Goal: Information Seeking & Learning: Learn about a topic

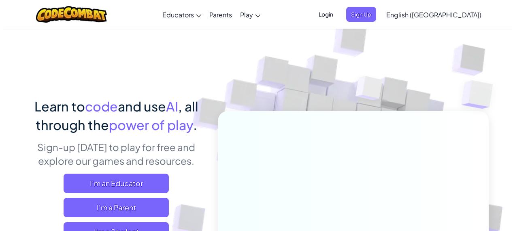
scroll to position [121, 0]
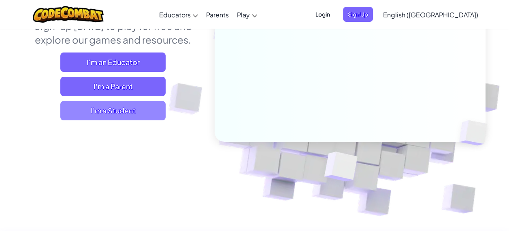
click at [113, 104] on span "I'm a Student" at bounding box center [112, 110] width 105 height 19
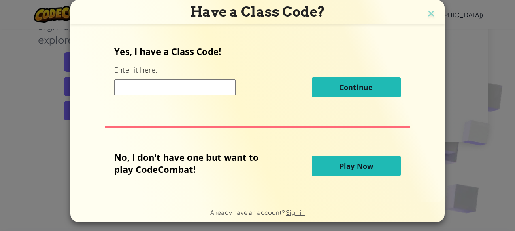
click at [348, 165] on span "Play Now" at bounding box center [356, 166] width 34 height 10
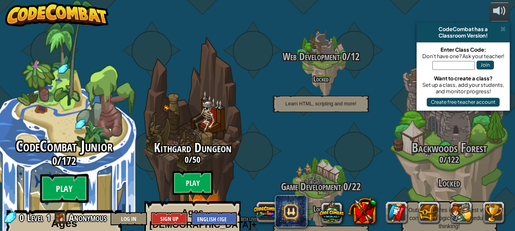
click at [60, 174] on btn "Play" at bounding box center [64, 188] width 49 height 29
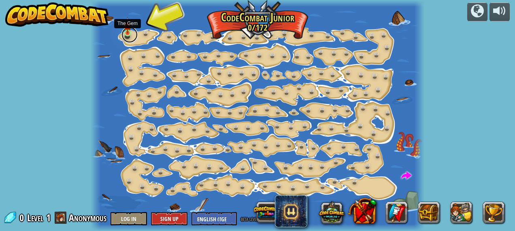
click at [128, 36] on link at bounding box center [129, 35] width 16 height 16
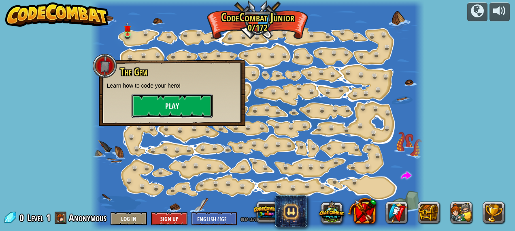
click at [169, 104] on button "Play" at bounding box center [171, 106] width 81 height 24
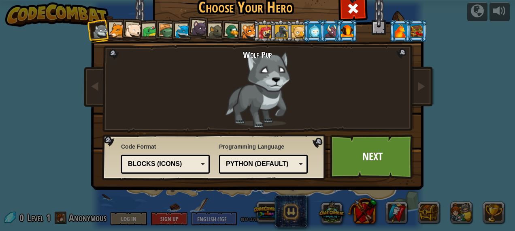
click at [155, 165] on div "Blocks (Icons)" at bounding box center [163, 164] width 70 height 9
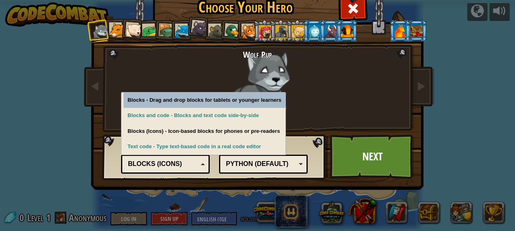
click at [155, 165] on div "Blocks (Icons)" at bounding box center [163, 164] width 70 height 9
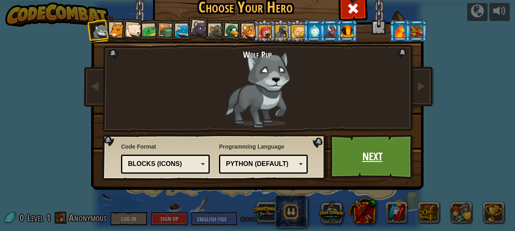
click at [390, 161] on link "Next" at bounding box center [372, 157] width 85 height 45
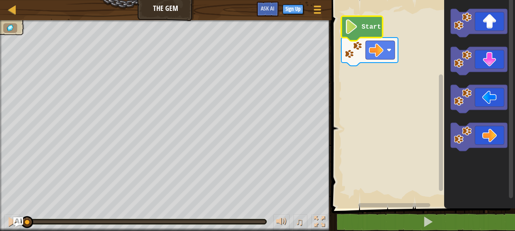
click at [355, 32] on image "Blockly Workspace" at bounding box center [351, 26] width 14 height 15
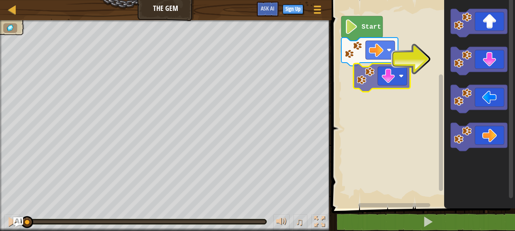
click at [383, 79] on div "Start" at bounding box center [422, 102] width 186 height 213
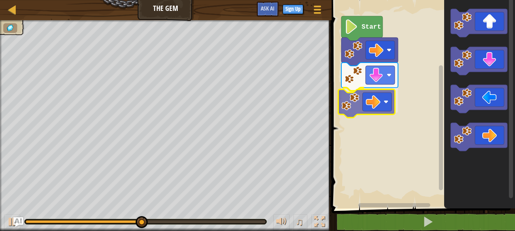
click at [369, 105] on div "Start" at bounding box center [422, 102] width 186 height 213
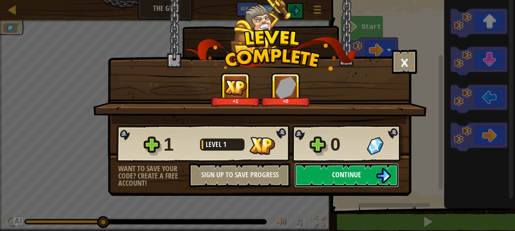
click at [367, 170] on button "Continue" at bounding box center [346, 175] width 104 height 24
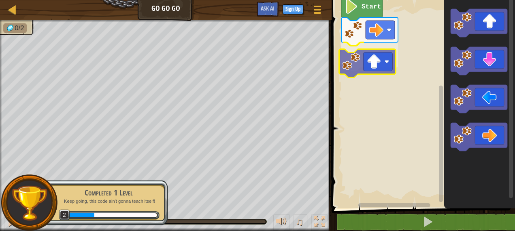
click at [366, 74] on div "Start" at bounding box center [422, 102] width 186 height 213
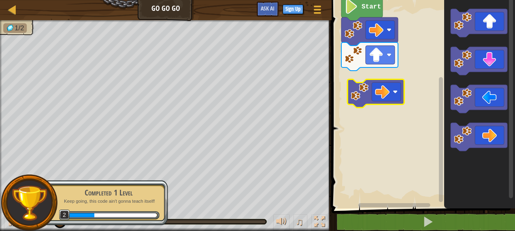
click at [373, 87] on div "Start" at bounding box center [422, 102] width 186 height 213
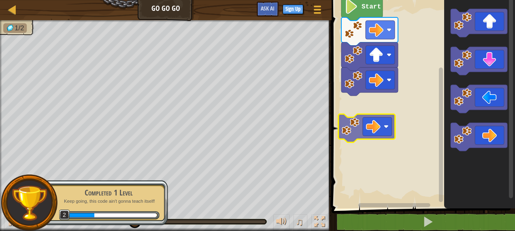
click at [371, 118] on div "Start" at bounding box center [422, 102] width 186 height 213
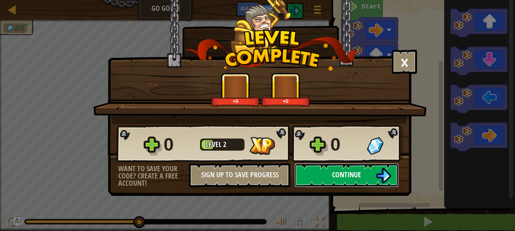
click at [334, 166] on button "Continue" at bounding box center [346, 175] width 104 height 24
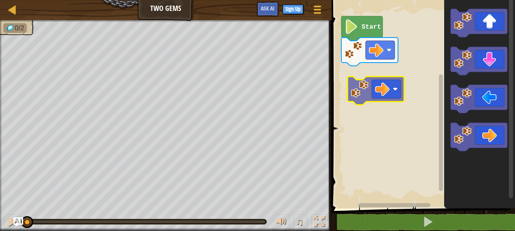
click at [370, 81] on div "Start" at bounding box center [422, 102] width 186 height 213
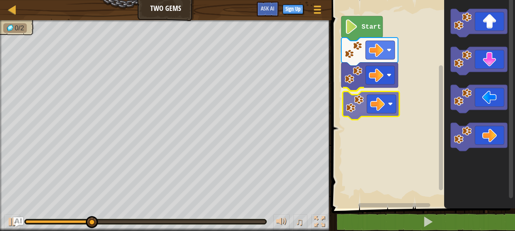
click at [358, 100] on div "Start" at bounding box center [422, 102] width 186 height 213
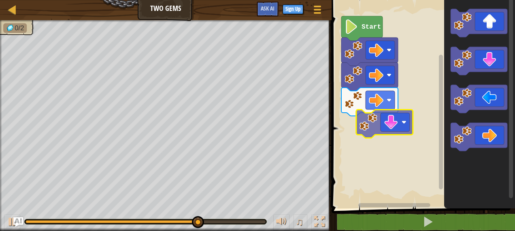
click at [393, 130] on div "Start" at bounding box center [422, 102] width 186 height 213
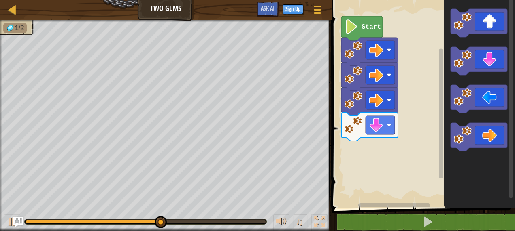
click at [404, 130] on div "Start" at bounding box center [422, 102] width 186 height 213
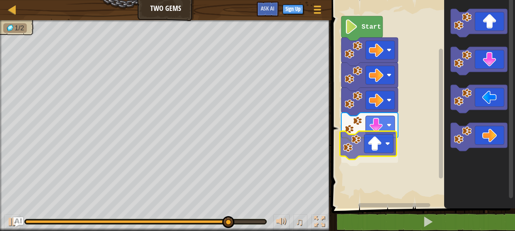
click at [384, 152] on div "Start" at bounding box center [422, 102] width 186 height 213
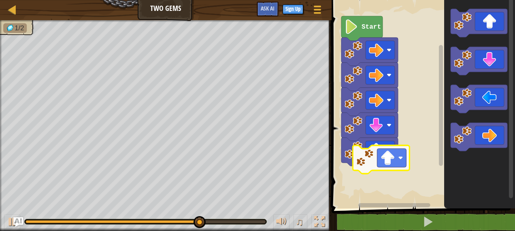
click at [369, 170] on div "Start" at bounding box center [422, 102] width 186 height 213
